Goal: Feedback & Contribution: Contribute content

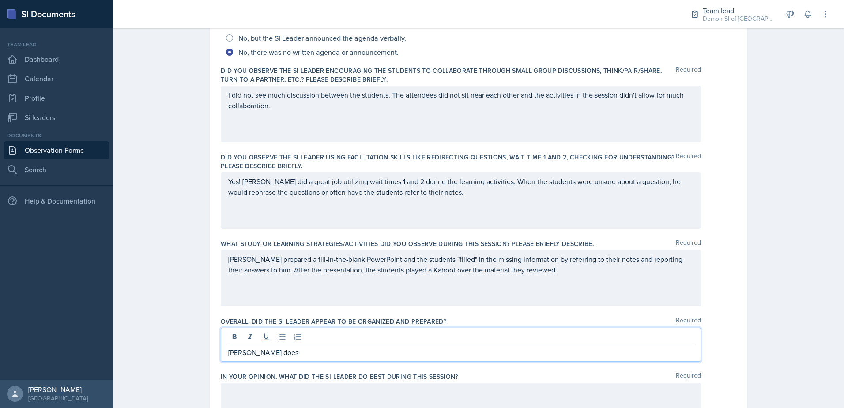
scroll to position [140, 0]
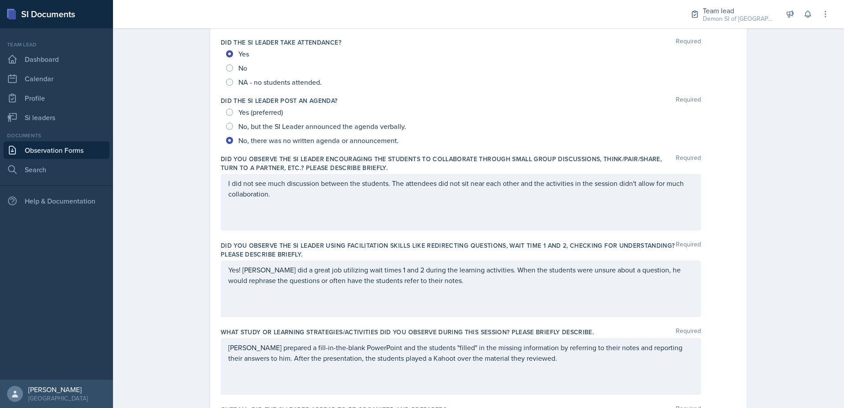
click at [309, 197] on p "I did not see much discussion between the students. The attendees did not sit n…" at bounding box center [460, 188] width 465 height 21
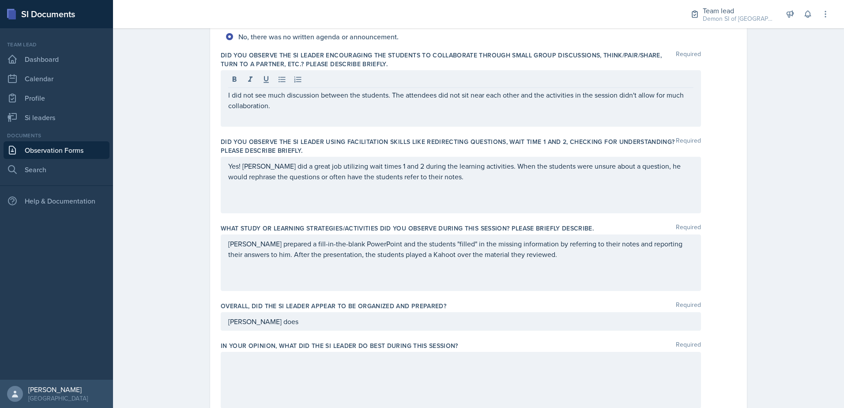
click at [470, 222] on div "What study or learning strategies/activities did you observe during this sessio…" at bounding box center [479, 259] width 516 height 78
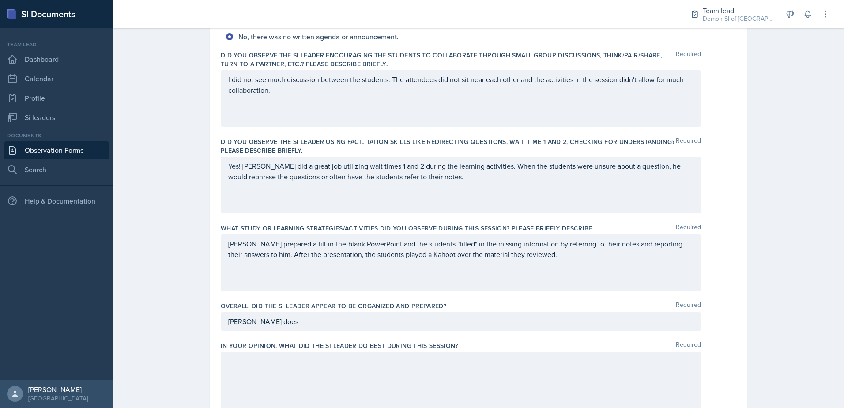
click at [449, 186] on div "Yes! [PERSON_NAME] did a great job utilizing wait times 1 and 2 during the lear…" at bounding box center [461, 185] width 480 height 57
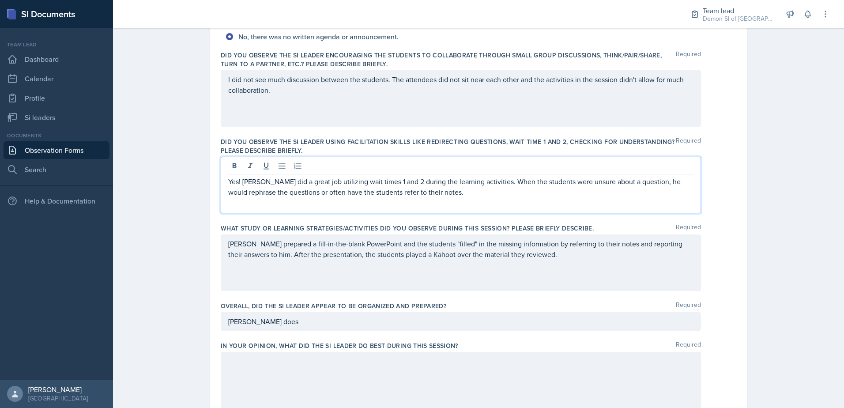
scroll to position [260, 0]
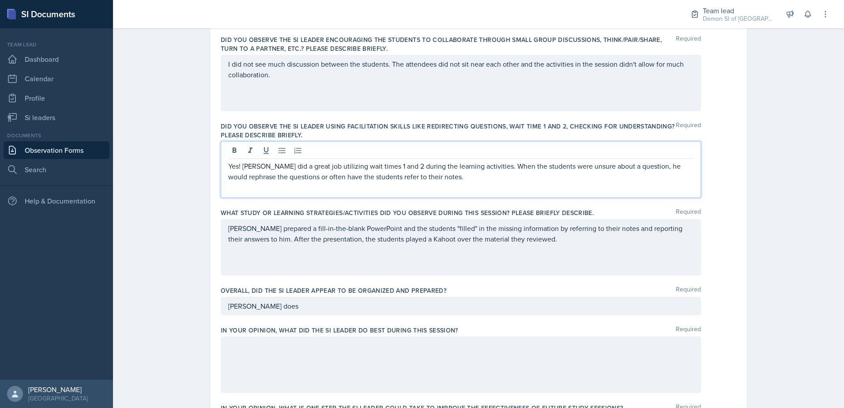
click at [450, 181] on p "Yes! [PERSON_NAME] did a great job utilizing wait times 1 and 2 during the lear…" at bounding box center [460, 171] width 465 height 21
click at [592, 241] on p "[PERSON_NAME] prepared a fill-in-the-blank PowerPoint and the students "filled"…" at bounding box center [460, 233] width 465 height 21
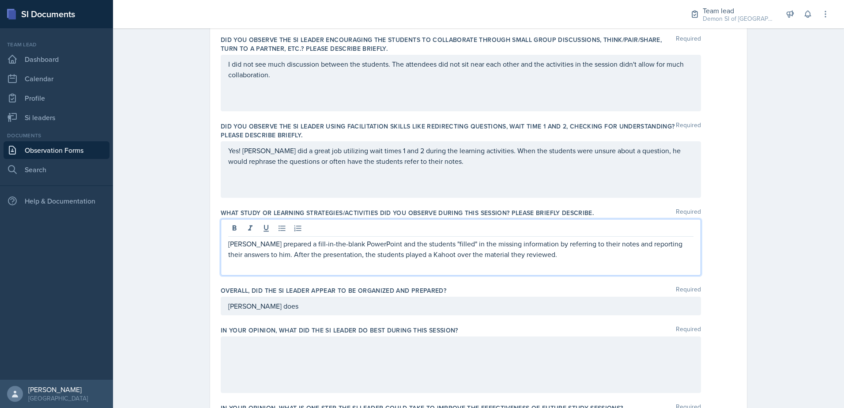
click at [537, 254] on p "[PERSON_NAME] prepared a fill-in-the-blank PowerPoint and the students "filled"…" at bounding box center [460, 248] width 465 height 21
click at [633, 314] on div "[PERSON_NAME] does" at bounding box center [461, 306] width 480 height 19
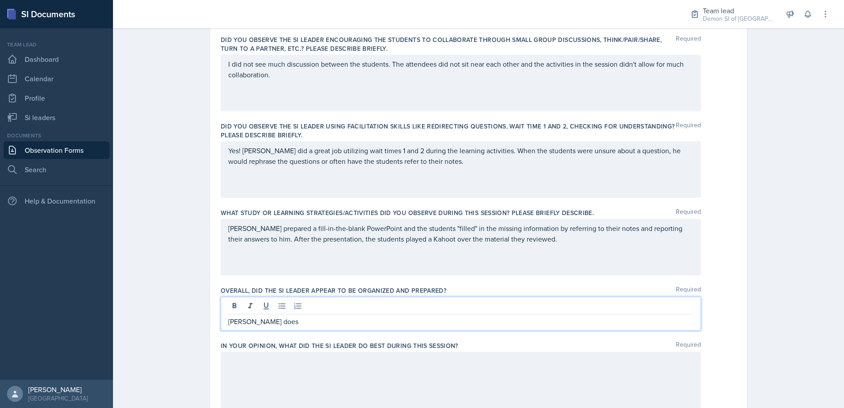
scroll to position [275, 0]
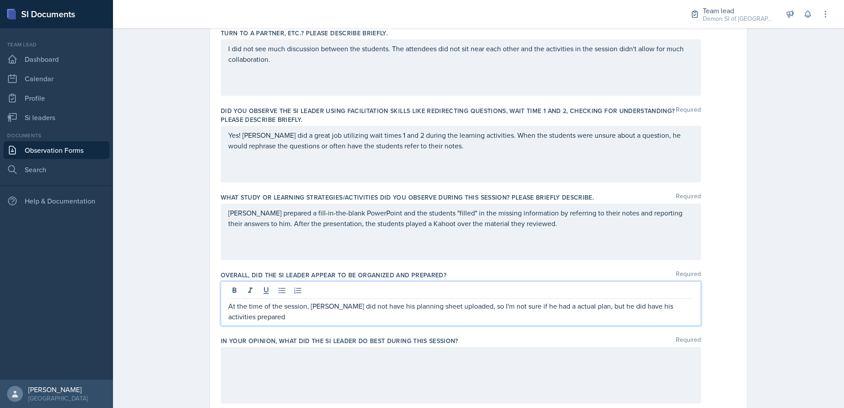
click at [317, 325] on div "At the time of the session, [PERSON_NAME] did not have his planning sheet uploa…" at bounding box center [461, 303] width 480 height 45
click at [306, 316] on p "At the time of the session, [PERSON_NAME] did not have his planning sheet uploa…" at bounding box center [460, 311] width 465 height 21
click at [295, 319] on p "At the time of the session, [PERSON_NAME] did not have his planning sheet uploa…" at bounding box center [460, 311] width 465 height 21
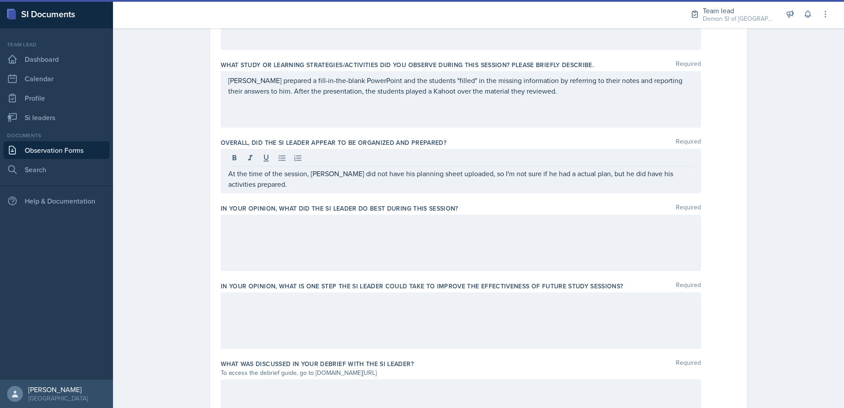
click at [297, 249] on div at bounding box center [461, 243] width 480 height 57
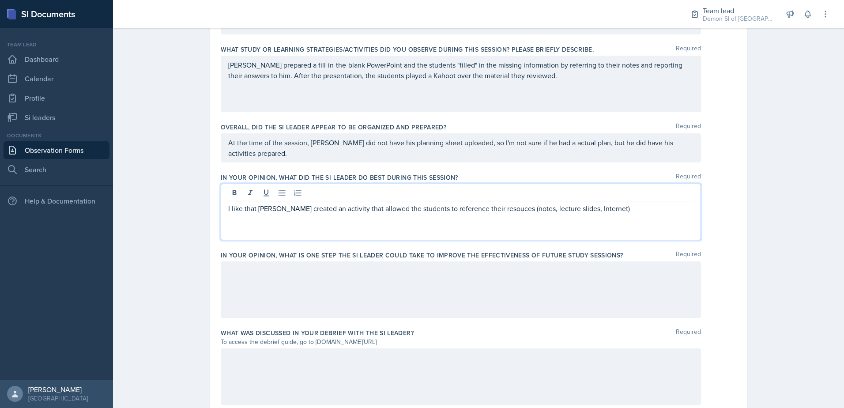
drag, startPoint x: 492, startPoint y: 203, endPoint x: 494, endPoint y: 209, distance: 5.6
click at [493, 207] on p "I like that [PERSON_NAME] created an activity that allowed the students to refe…" at bounding box center [460, 208] width 465 height 11
click at [496, 215] on div "I like that [PERSON_NAME] created an activity that allowed the students to refe…" at bounding box center [461, 212] width 480 height 57
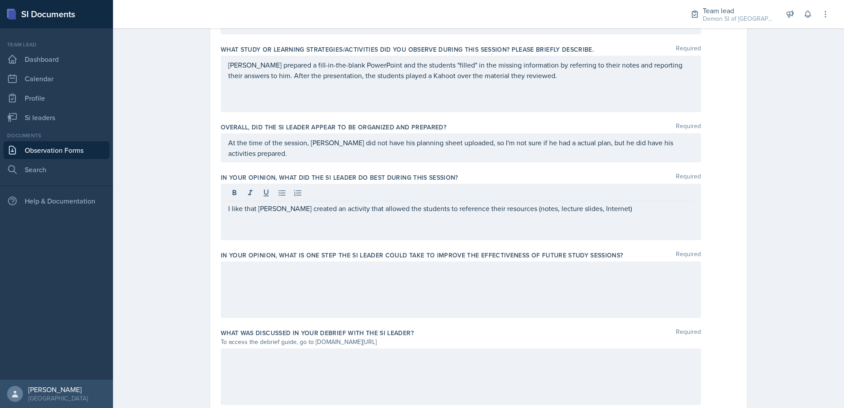
click at [617, 214] on div "I like that [PERSON_NAME] created an activity that allowed the students to refe…" at bounding box center [461, 212] width 480 height 57
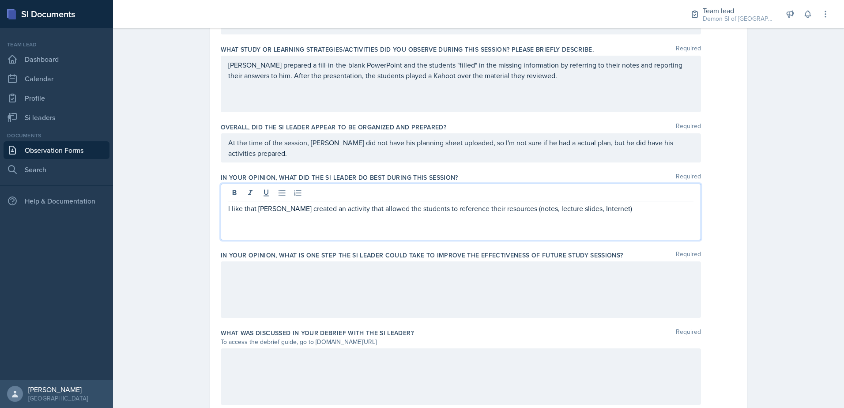
click at [511, 207] on p "I like that [PERSON_NAME] created an activity that allowed the students to refe…" at bounding box center [460, 208] width 465 height 11
click at [607, 209] on p "I like that [PERSON_NAME] created an activity that allowed the students to refe…" at bounding box center [460, 208] width 465 height 11
click at [383, 218] on p "I like that [PERSON_NAME] created an activity that allowed the students to refe…" at bounding box center [460, 213] width 465 height 21
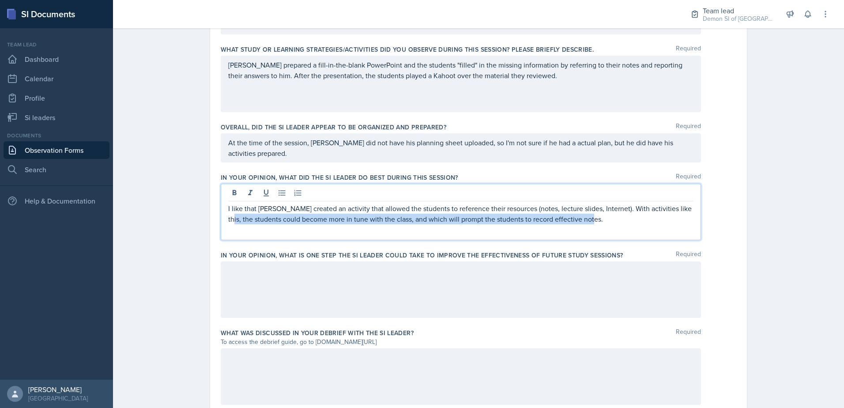
drag, startPoint x: 677, startPoint y: 208, endPoint x: 687, endPoint y: 223, distance: 18.0
click at [687, 223] on p "I like that [PERSON_NAME] created an activity that allowed the students to refe…" at bounding box center [460, 213] width 465 height 21
drag, startPoint x: 606, startPoint y: 207, endPoint x: 706, endPoint y: 225, distance: 101.8
click at [706, 225] on div "I like that [PERSON_NAME] created an activity that allowed the students to refe…" at bounding box center [479, 212] width 516 height 57
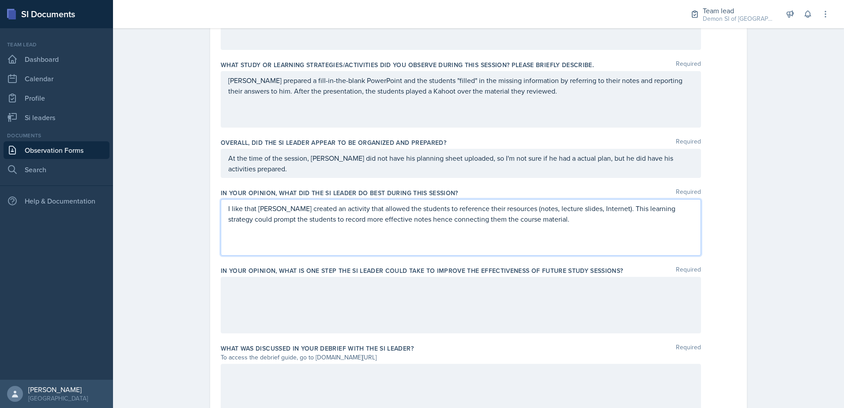
click at [327, 316] on div at bounding box center [461, 305] width 480 height 57
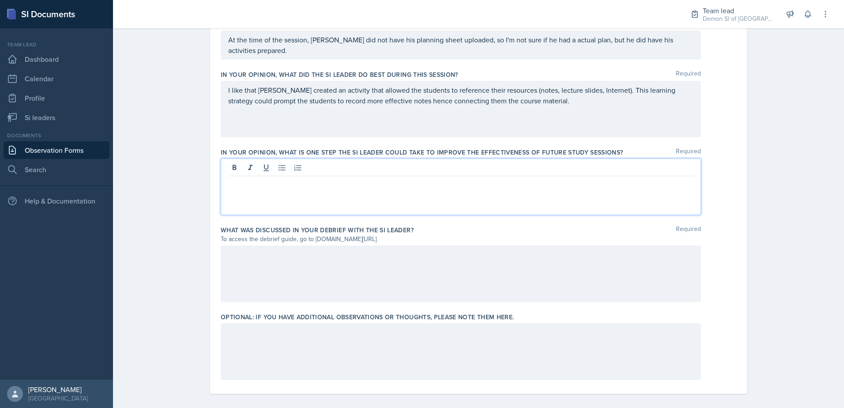
scroll to position [533, 0]
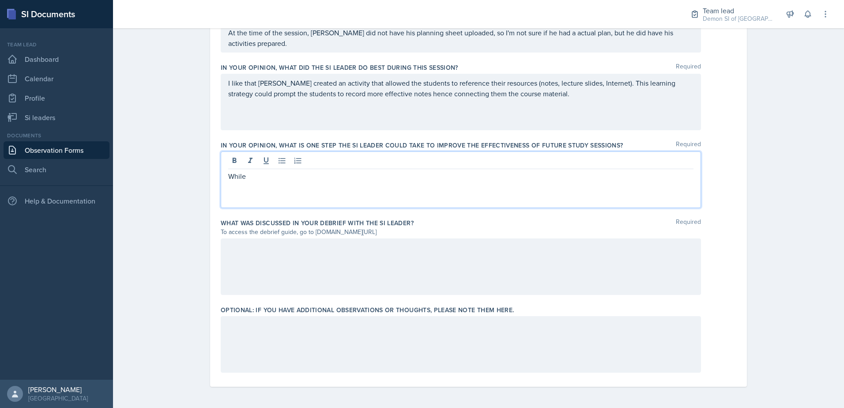
click at [258, 183] on div "While" at bounding box center [461, 179] width 480 height 57
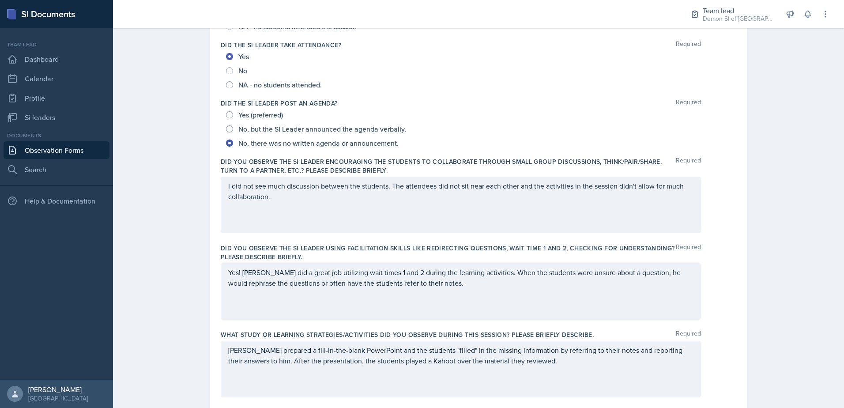
scroll to position [0, 0]
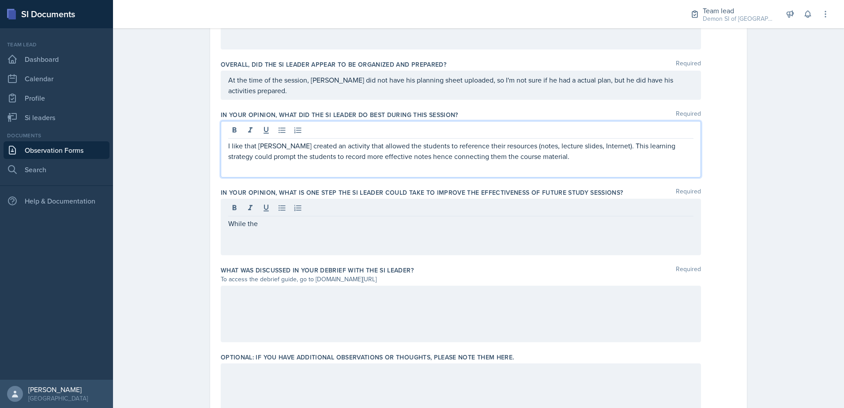
click at [355, 140] on p "I like that [PERSON_NAME] created an activity that allowed the students to refe…" at bounding box center [460, 150] width 465 height 21
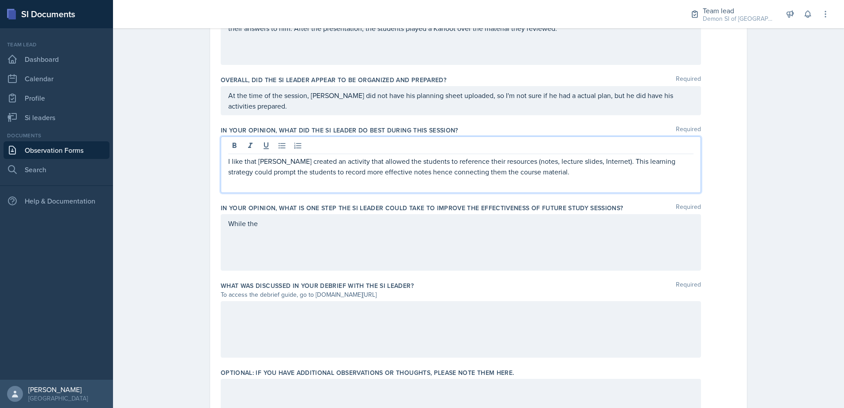
scroll to position [533, 0]
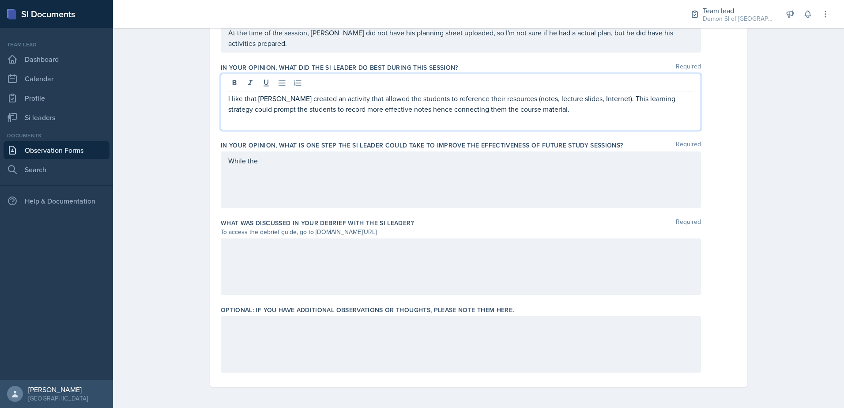
click at [286, 163] on div "While the" at bounding box center [461, 179] width 480 height 57
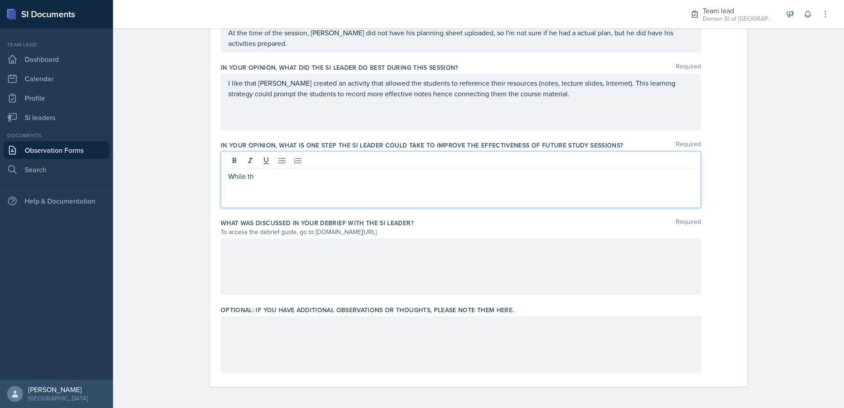
click at [394, 339] on div at bounding box center [461, 344] width 480 height 57
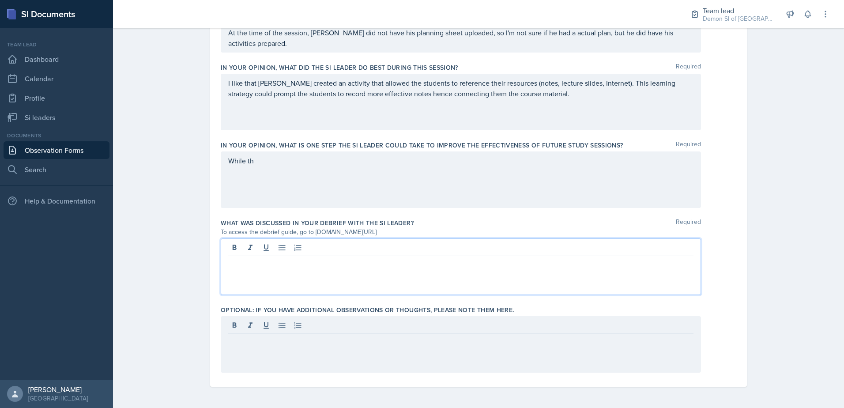
drag, startPoint x: 269, startPoint y: 246, endPoint x: 319, endPoint y: 260, distance: 51.8
click at [269, 247] on div at bounding box center [461, 266] width 480 height 57
click at [270, 169] on div "While th" at bounding box center [461, 179] width 480 height 57
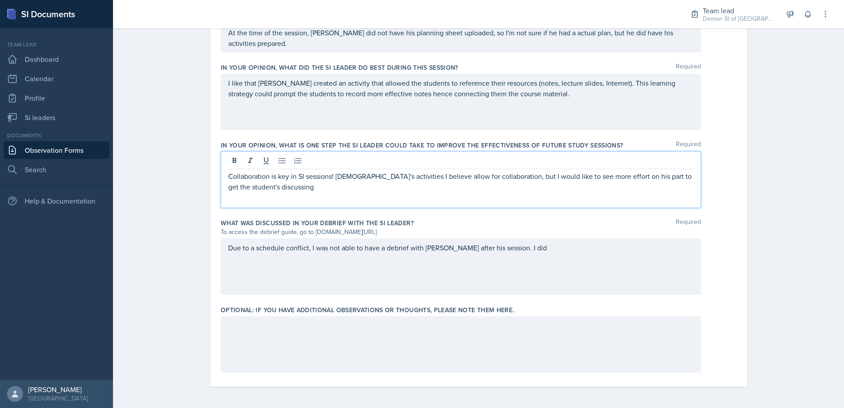
click at [329, 357] on div at bounding box center [461, 344] width 480 height 57
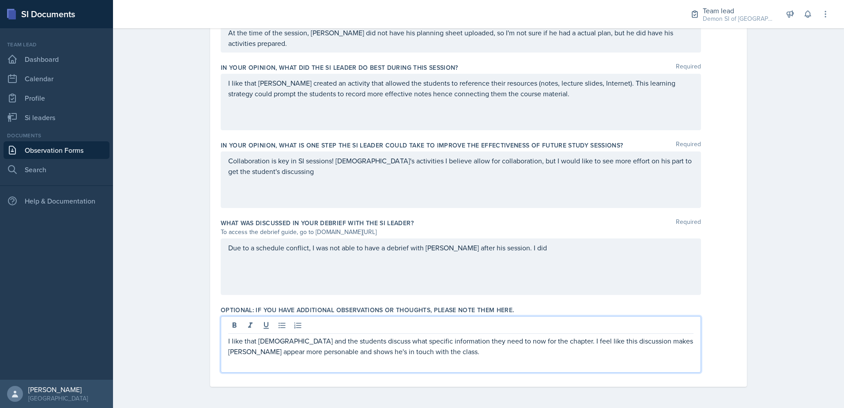
click at [671, 347] on p "I like that [DEMOGRAPHIC_DATA] and the students discuss what specific informati…" at bounding box center [460, 345] width 465 height 21
click at [490, 346] on p "I like that [DEMOGRAPHIC_DATA] and the students discuss what specific informati…" at bounding box center [460, 345] width 465 height 21
click at [456, 351] on p "I like that [DEMOGRAPHIC_DATA] and the students discuss what specific informati…" at bounding box center [460, 345] width 465 height 21
click at [311, 260] on div "Due to a schedule conflict, I was not able to have a debrief with [PERSON_NAME]…" at bounding box center [461, 266] width 480 height 57
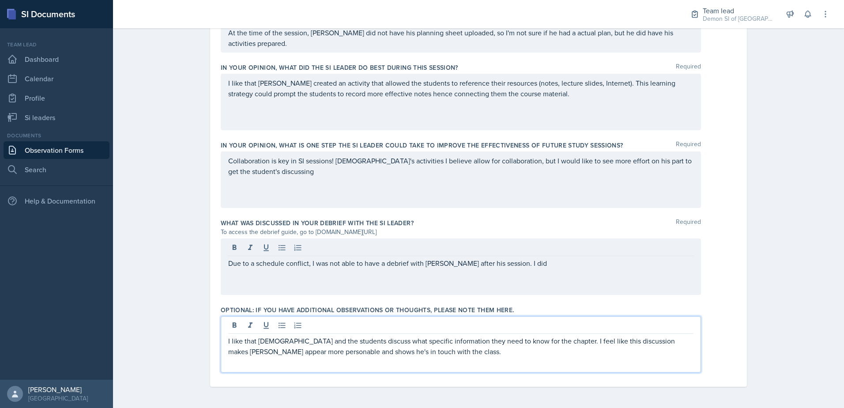
click at [347, 328] on div "I like that [DEMOGRAPHIC_DATA] and the students discuss what specific informati…" at bounding box center [461, 344] width 480 height 57
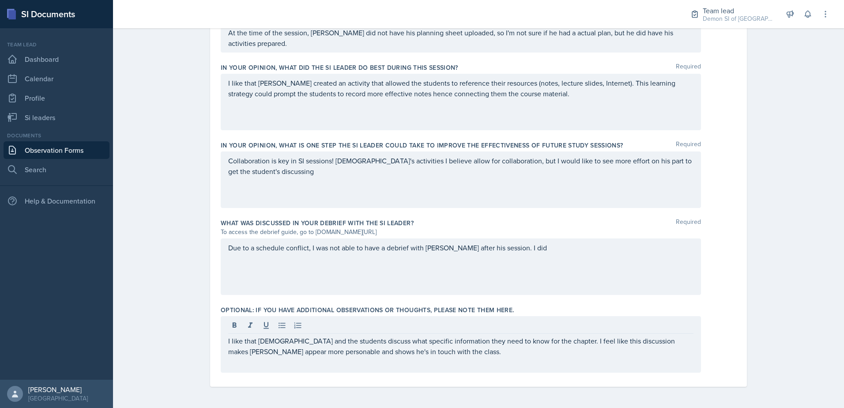
click at [541, 255] on div "Due to a schedule conflict, I was not able to have a debrief with [PERSON_NAME]…" at bounding box center [461, 266] width 480 height 57
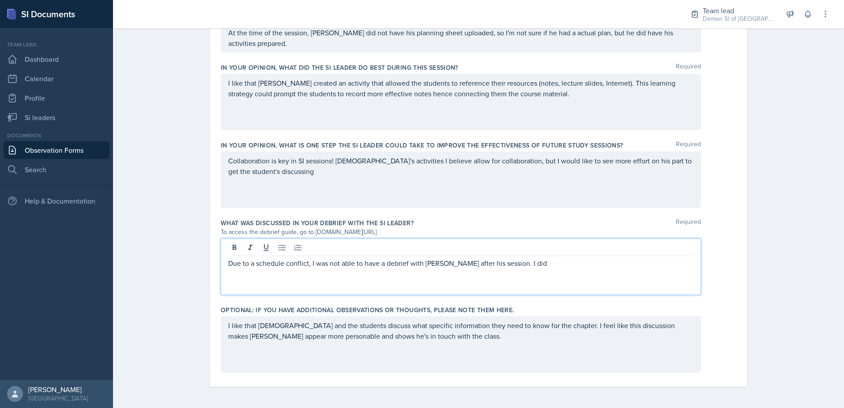
click at [520, 264] on p "Due to a schedule conflict, I was not able to have a debrief with [PERSON_NAME]…" at bounding box center [460, 263] width 465 height 11
